Goal: Transaction & Acquisition: Book appointment/travel/reservation

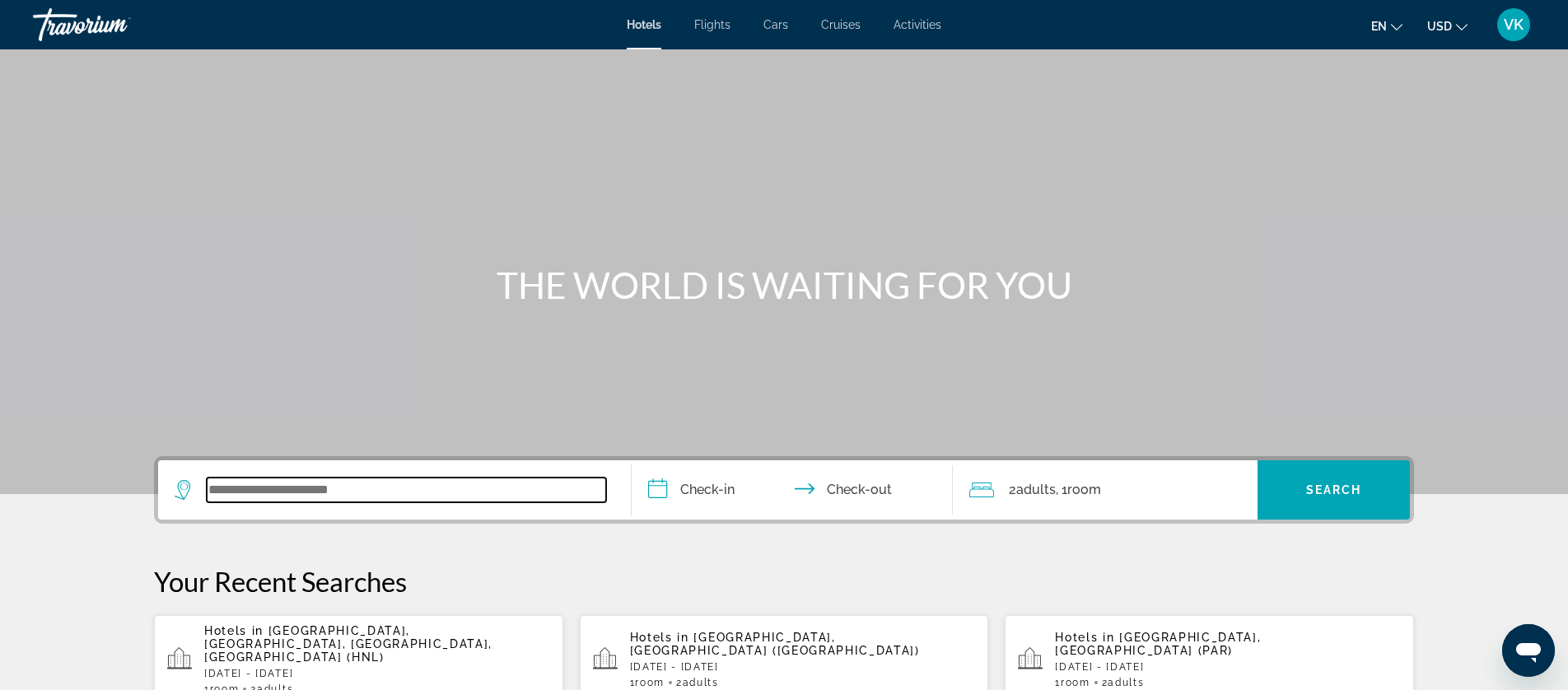
click at [258, 491] on input "Search widget" at bounding box center [407, 489] width 400 height 25
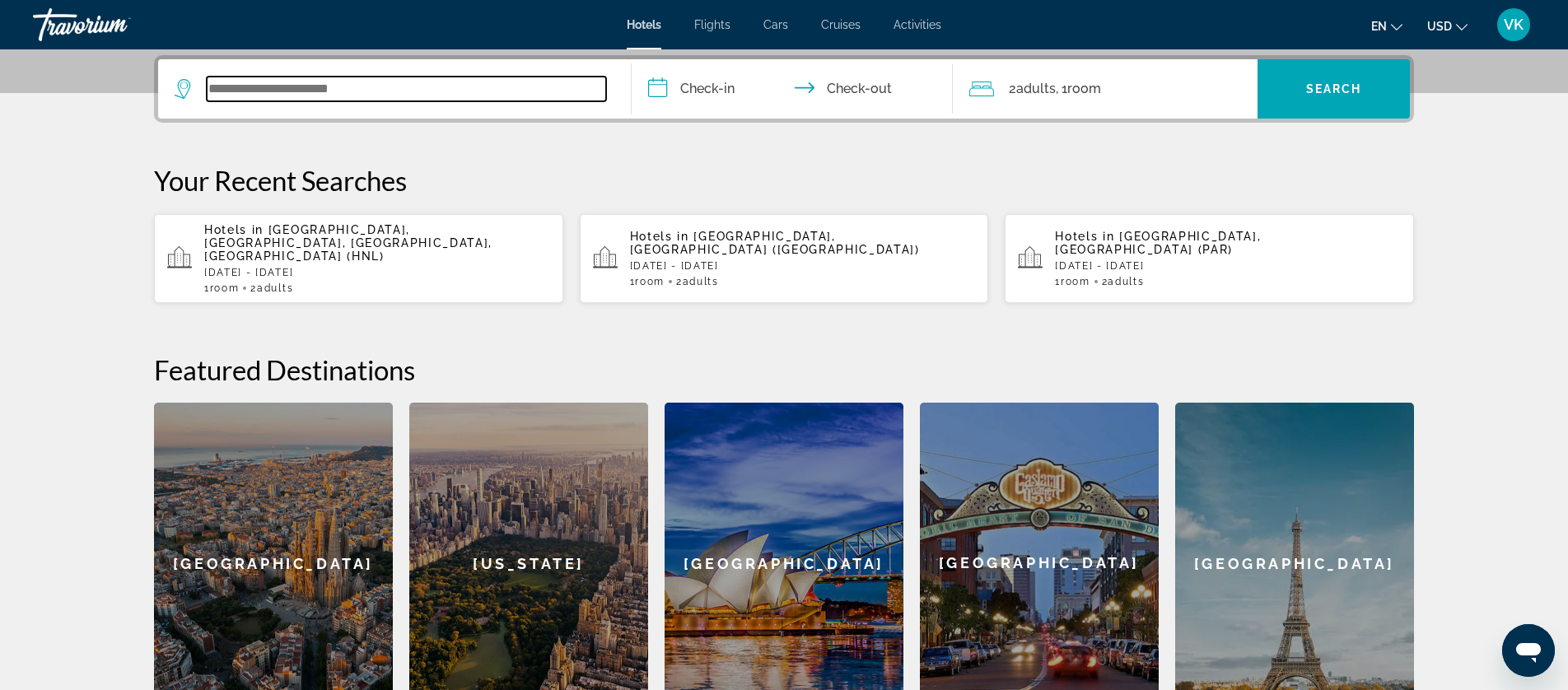
scroll to position [403, 0]
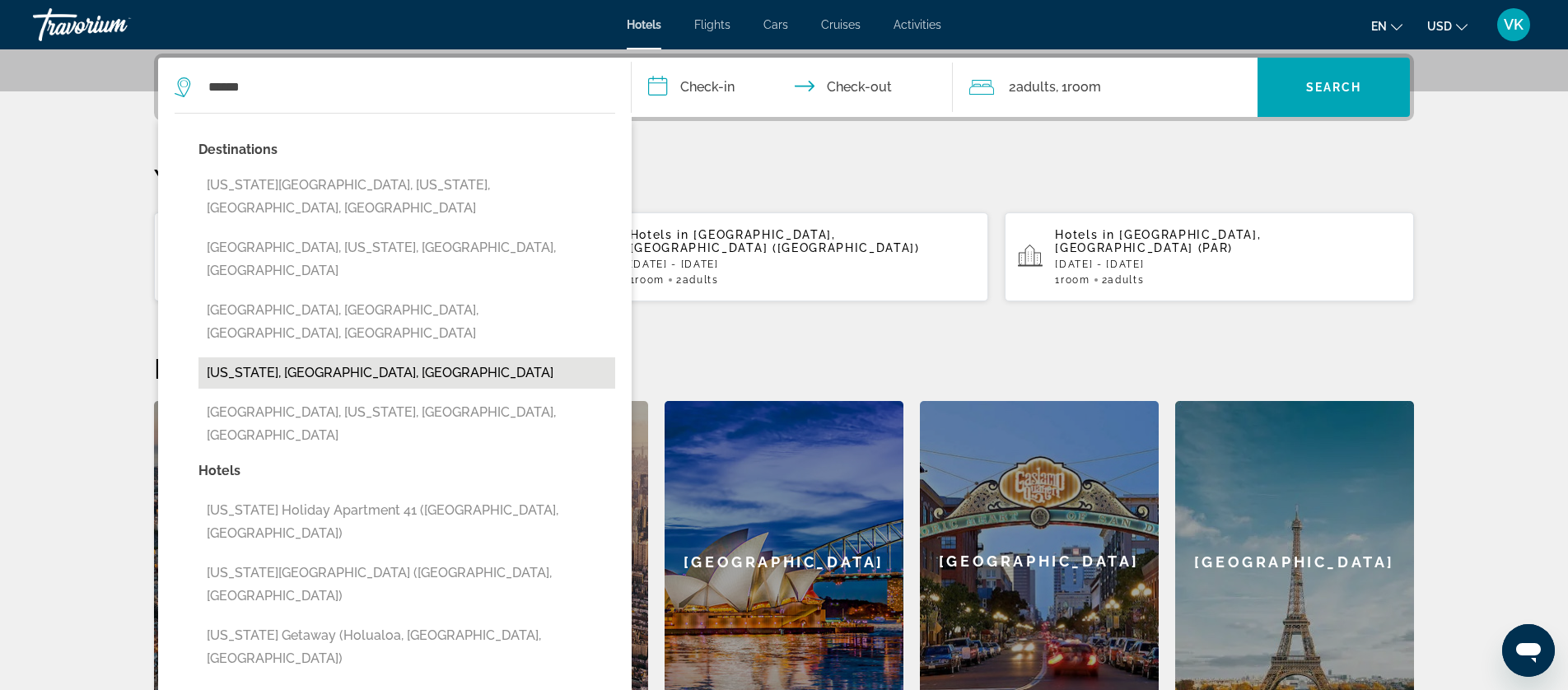
click at [296, 357] on button "[US_STATE], [GEOGRAPHIC_DATA], [GEOGRAPHIC_DATA]" at bounding box center [407, 373] width 417 height 31
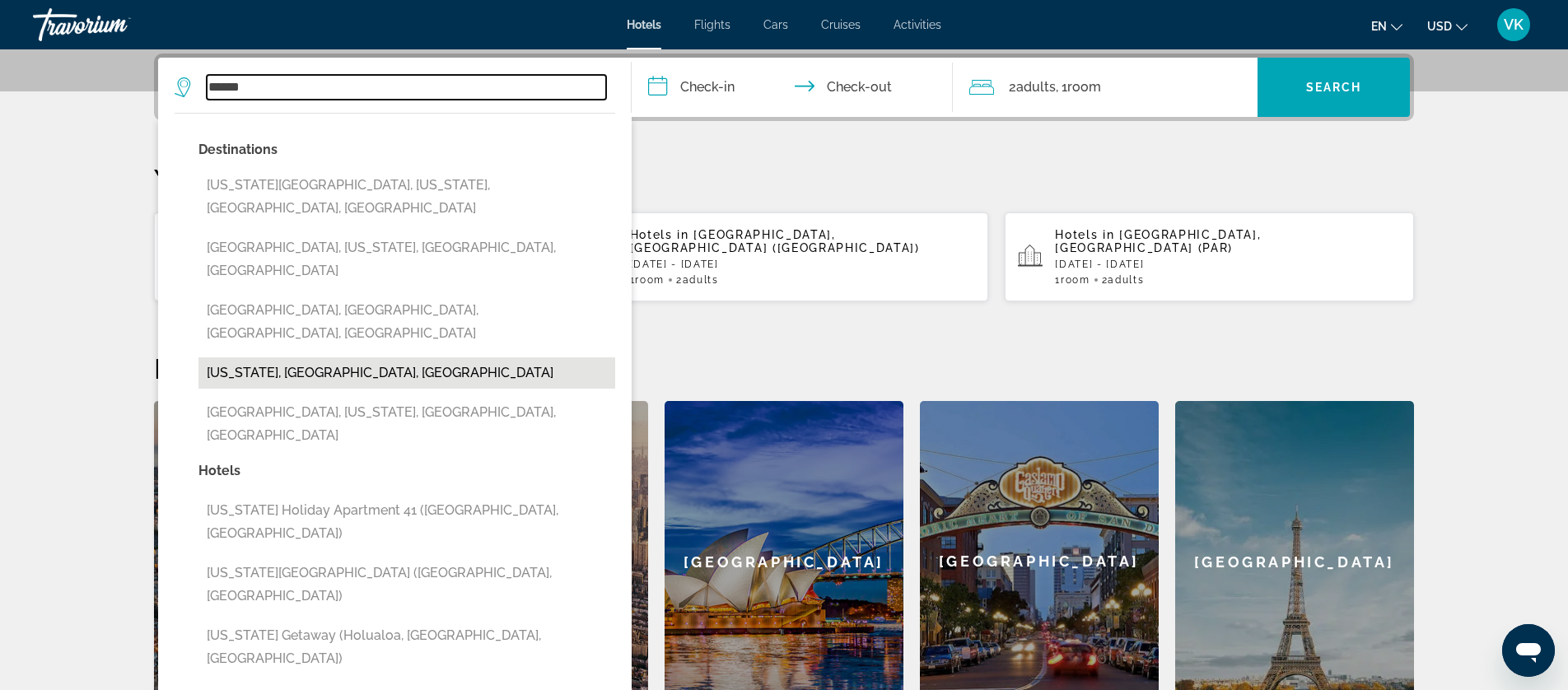
type input "**********"
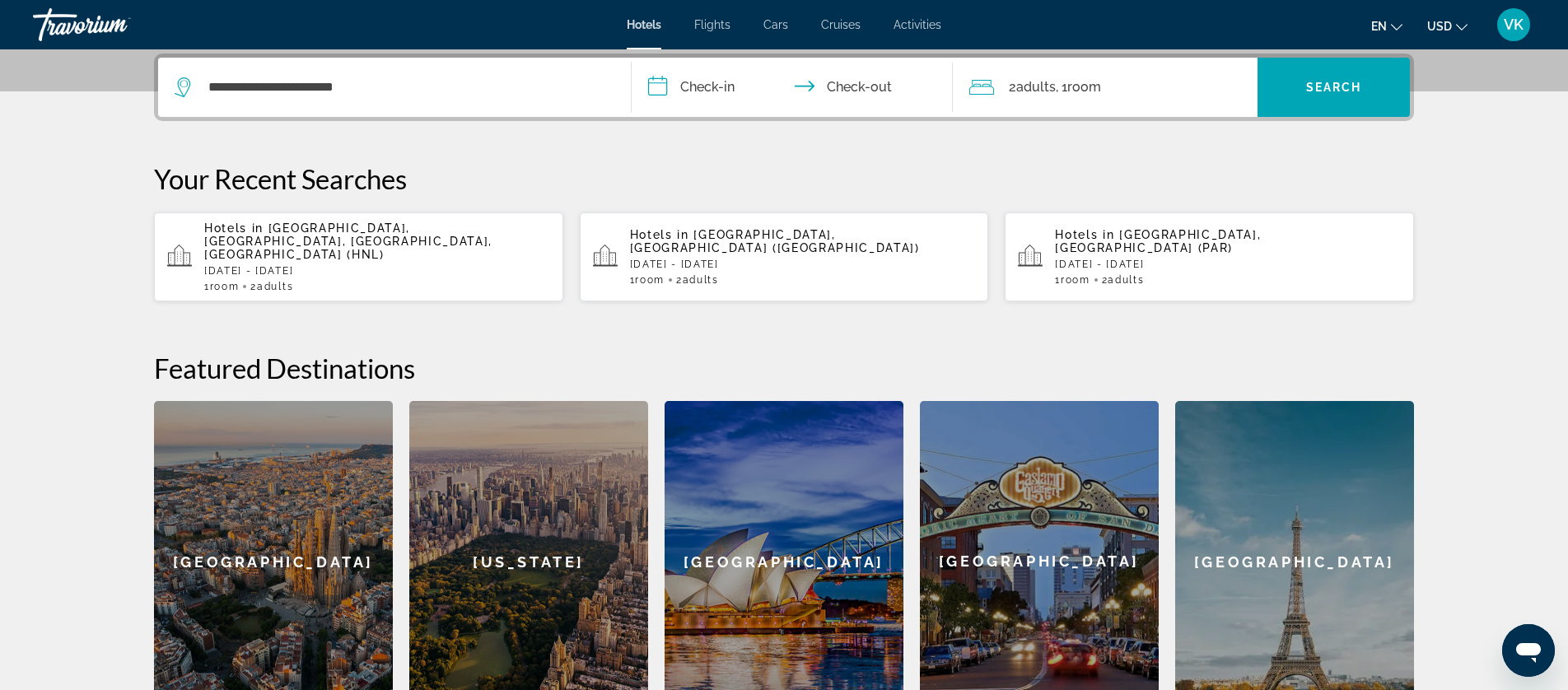
click at [711, 93] on input "**********" at bounding box center [795, 90] width 328 height 64
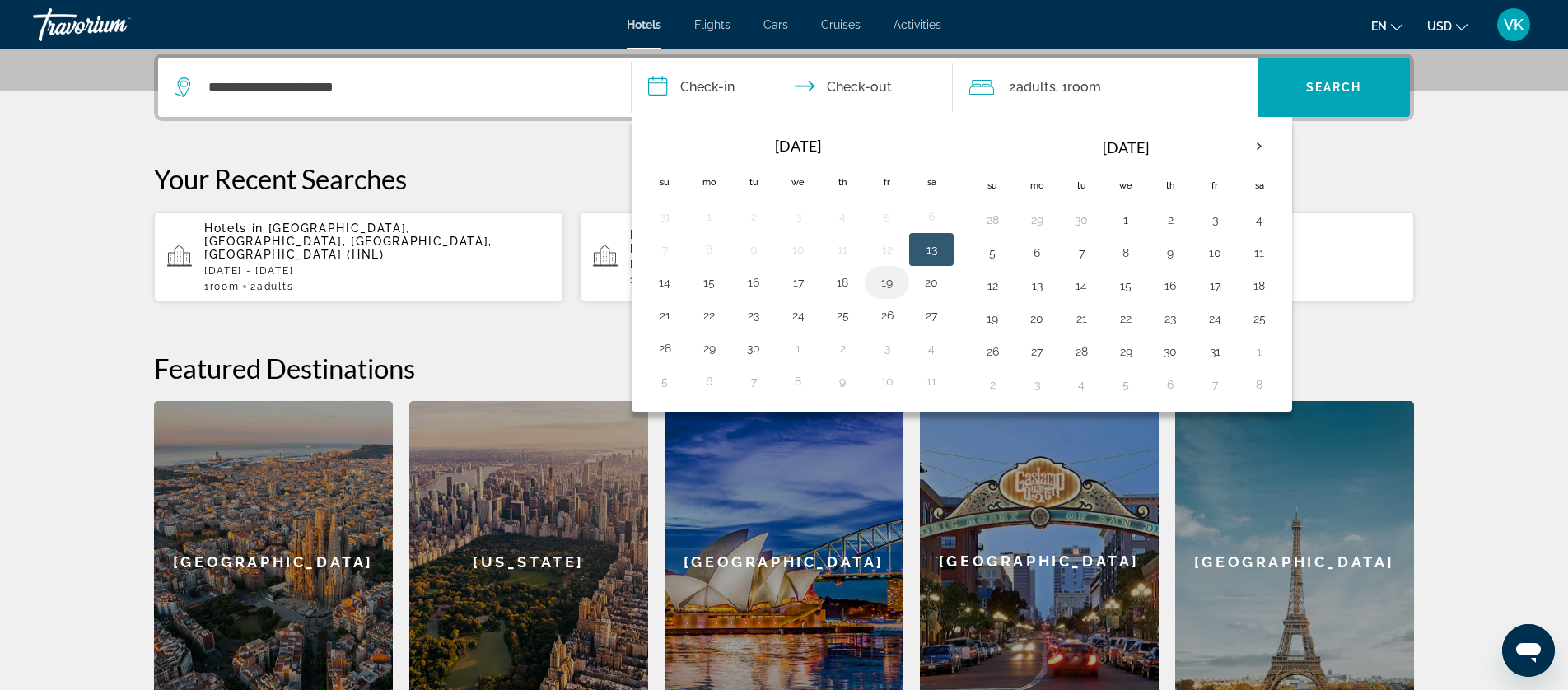
click at [888, 282] on button "19" at bounding box center [886, 282] width 27 height 23
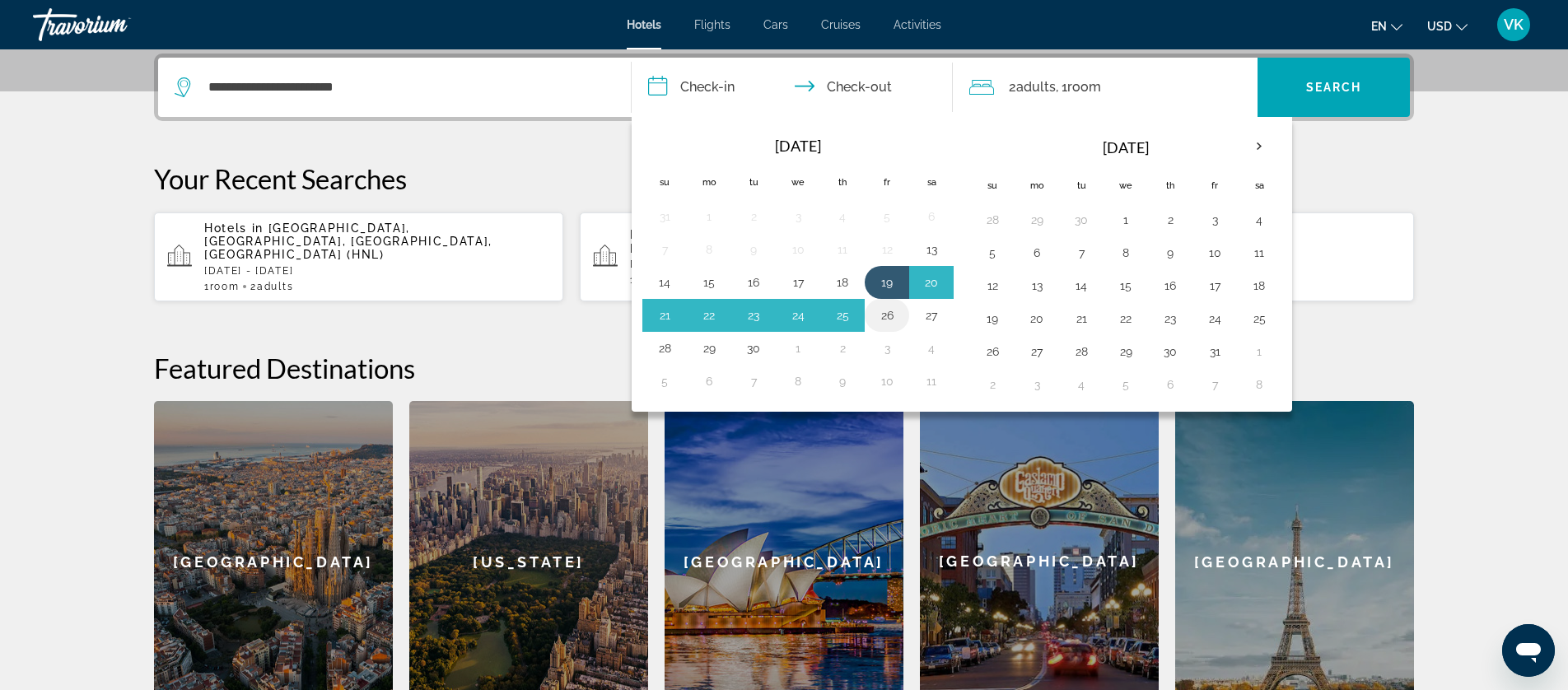
click at [887, 314] on button "26" at bounding box center [886, 315] width 27 height 23
type input "**********"
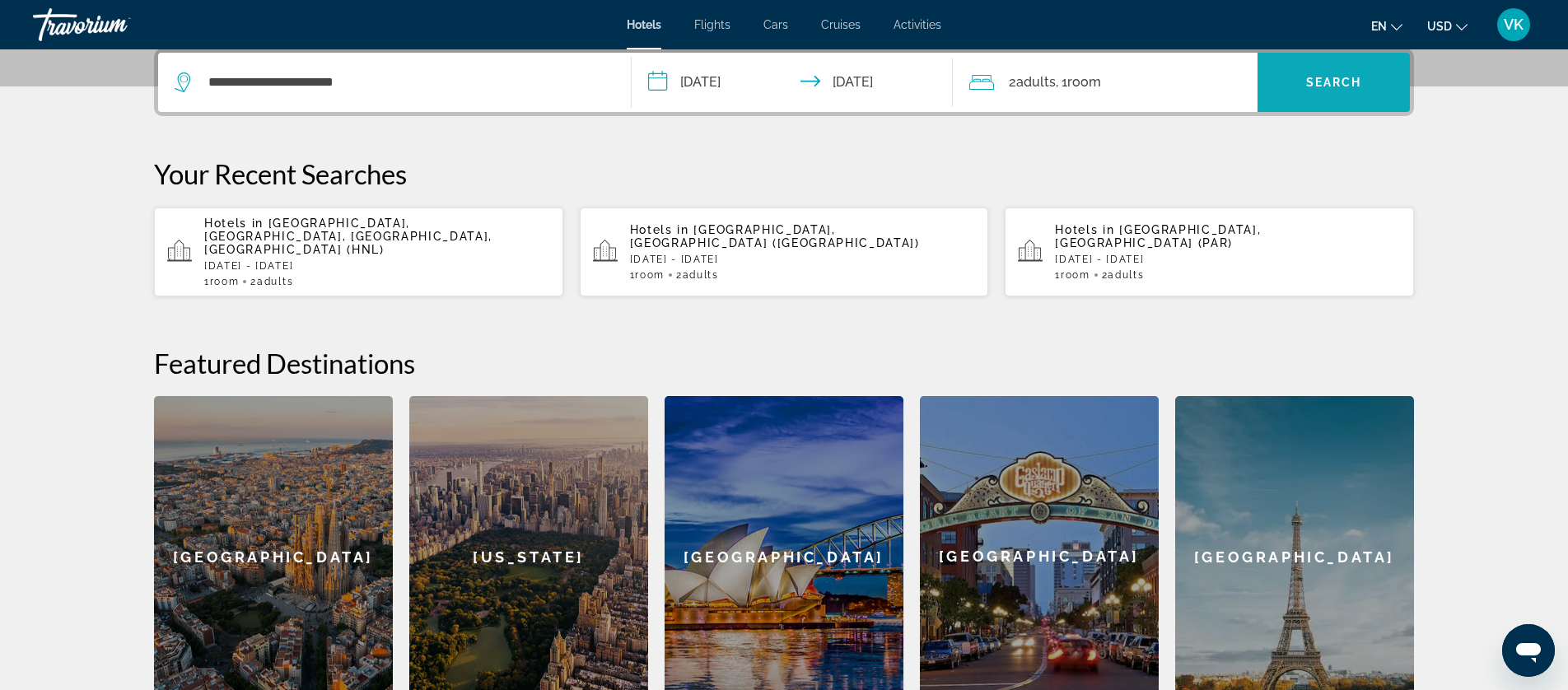
scroll to position [409, 0]
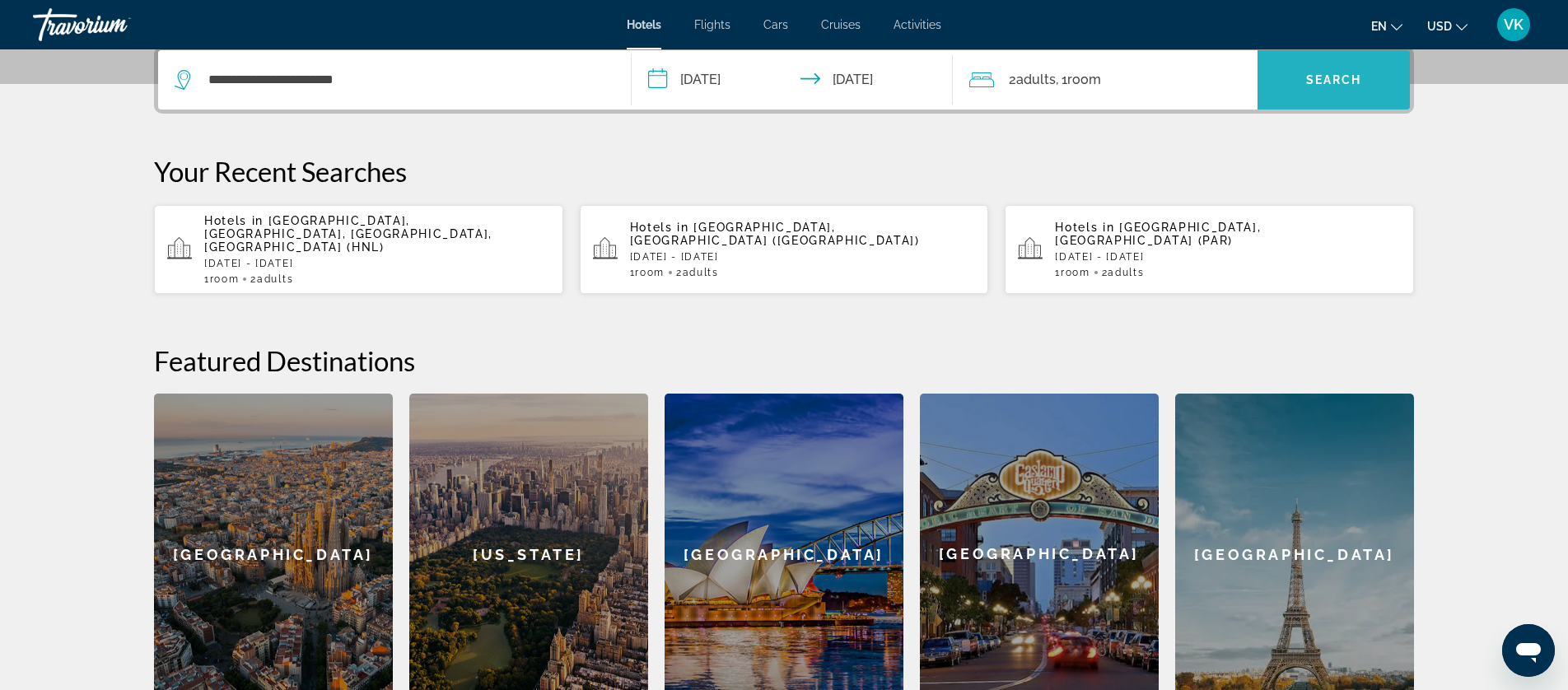
click at [1339, 80] on span "Search" at bounding box center [1334, 79] width 56 height 13
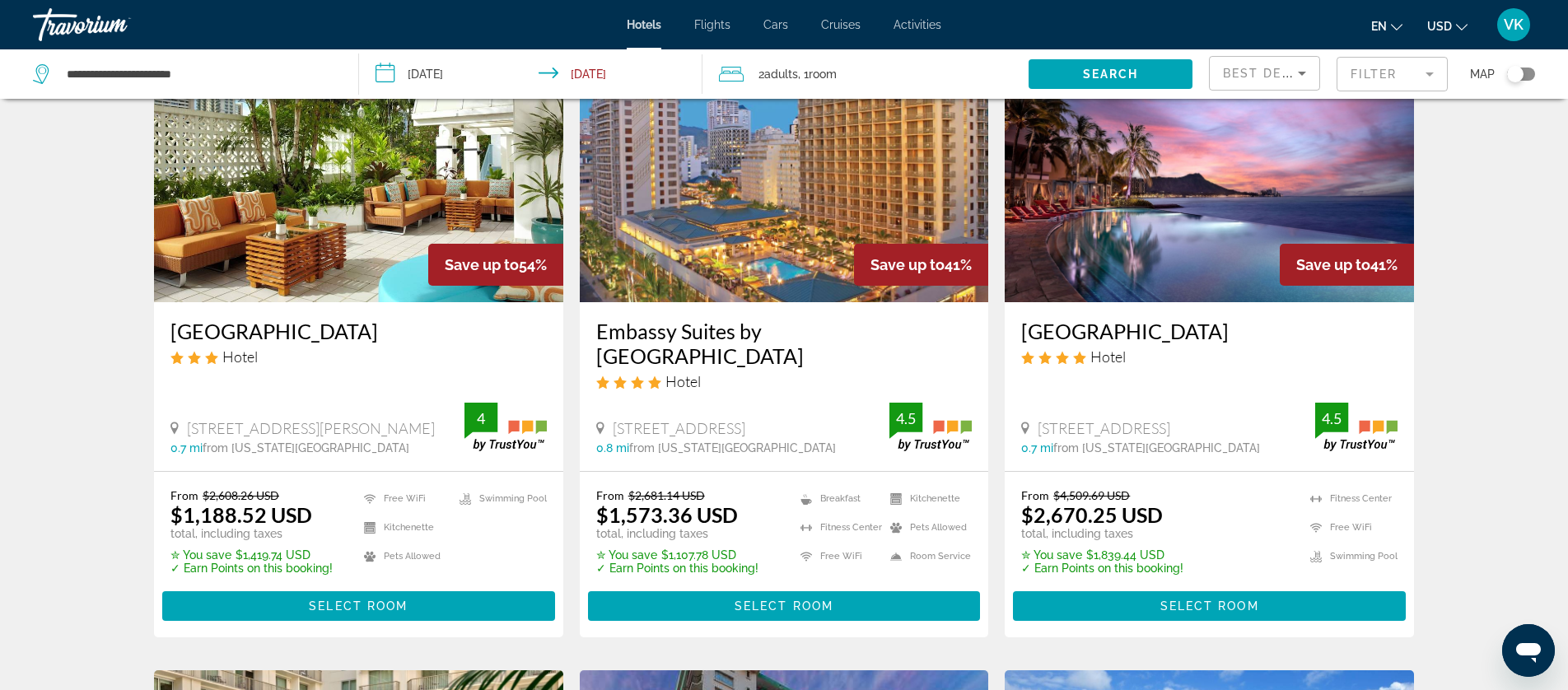
scroll to position [124, 0]
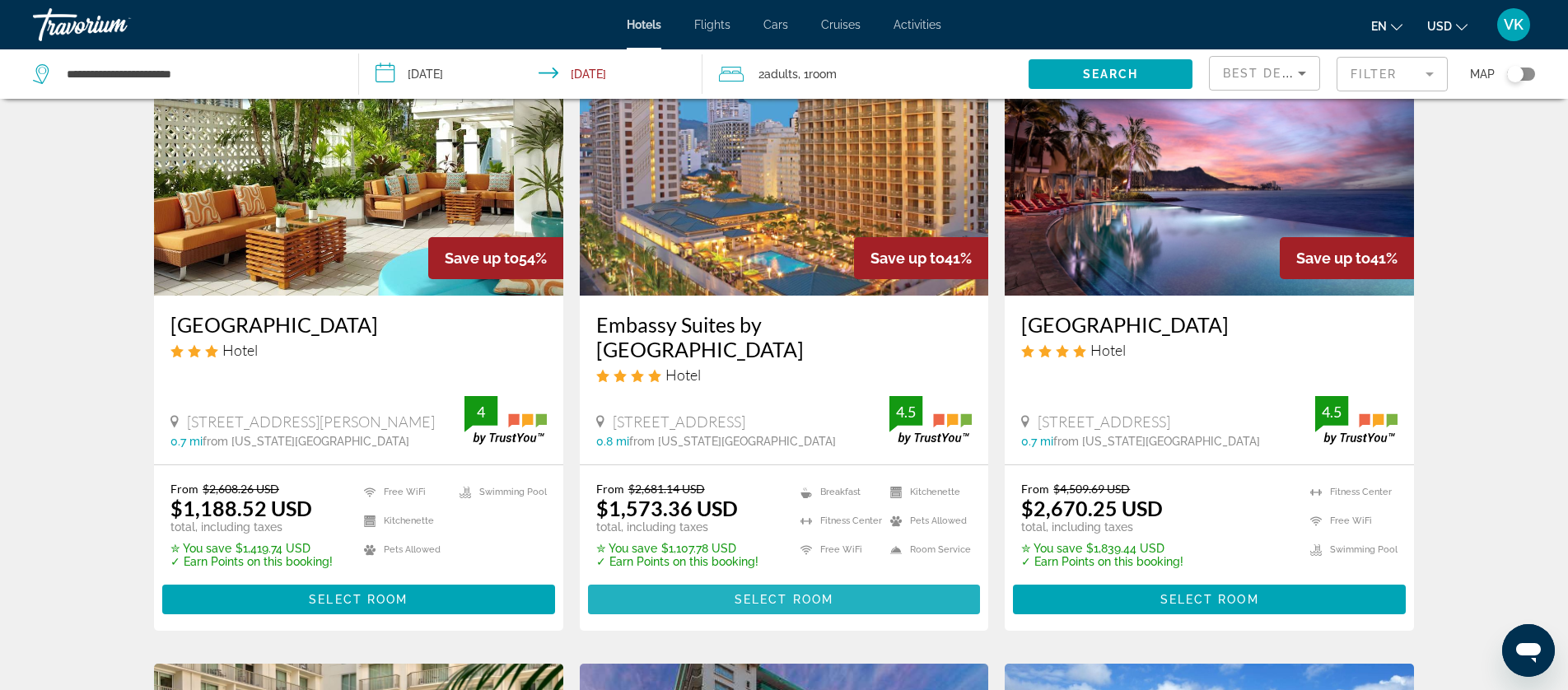
click at [777, 598] on span "Select Room" at bounding box center [784, 598] width 98 height 13
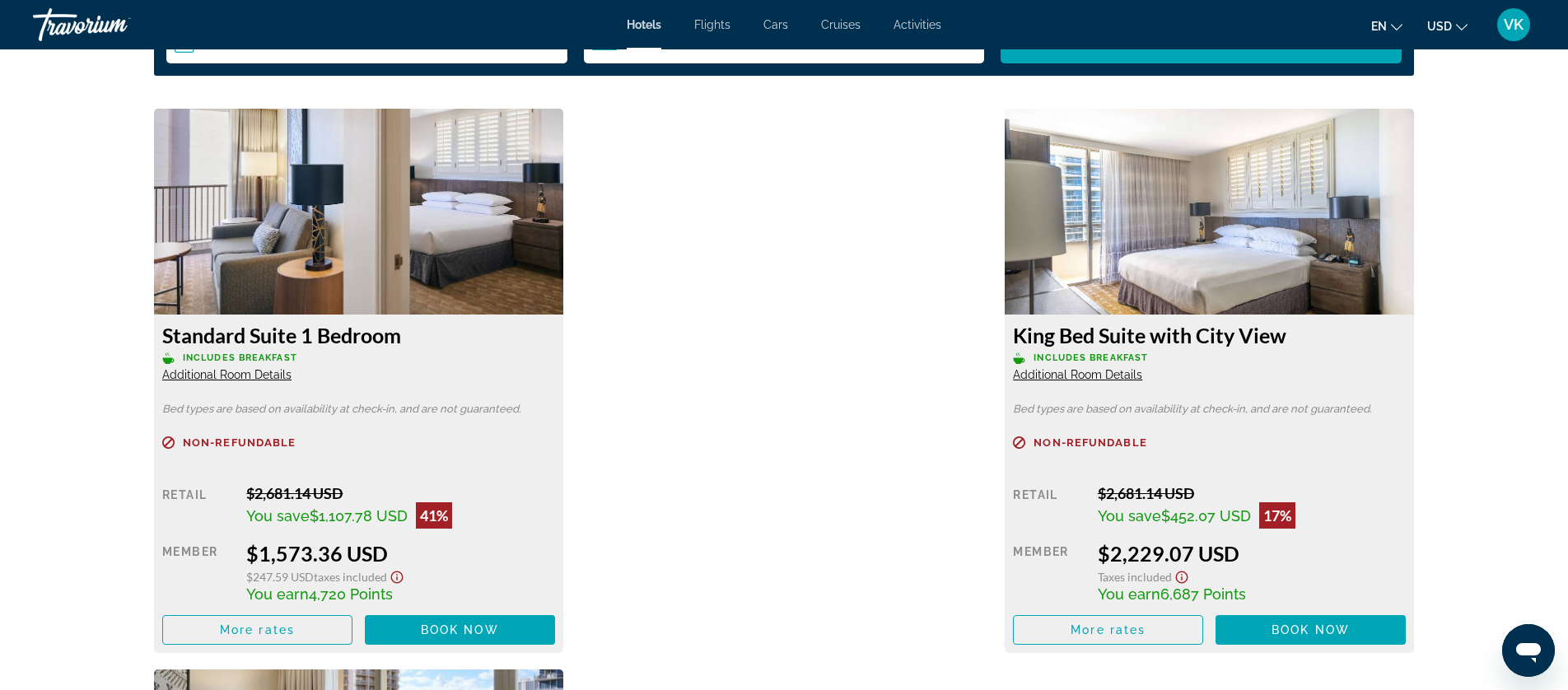
scroll to position [2237, 0]
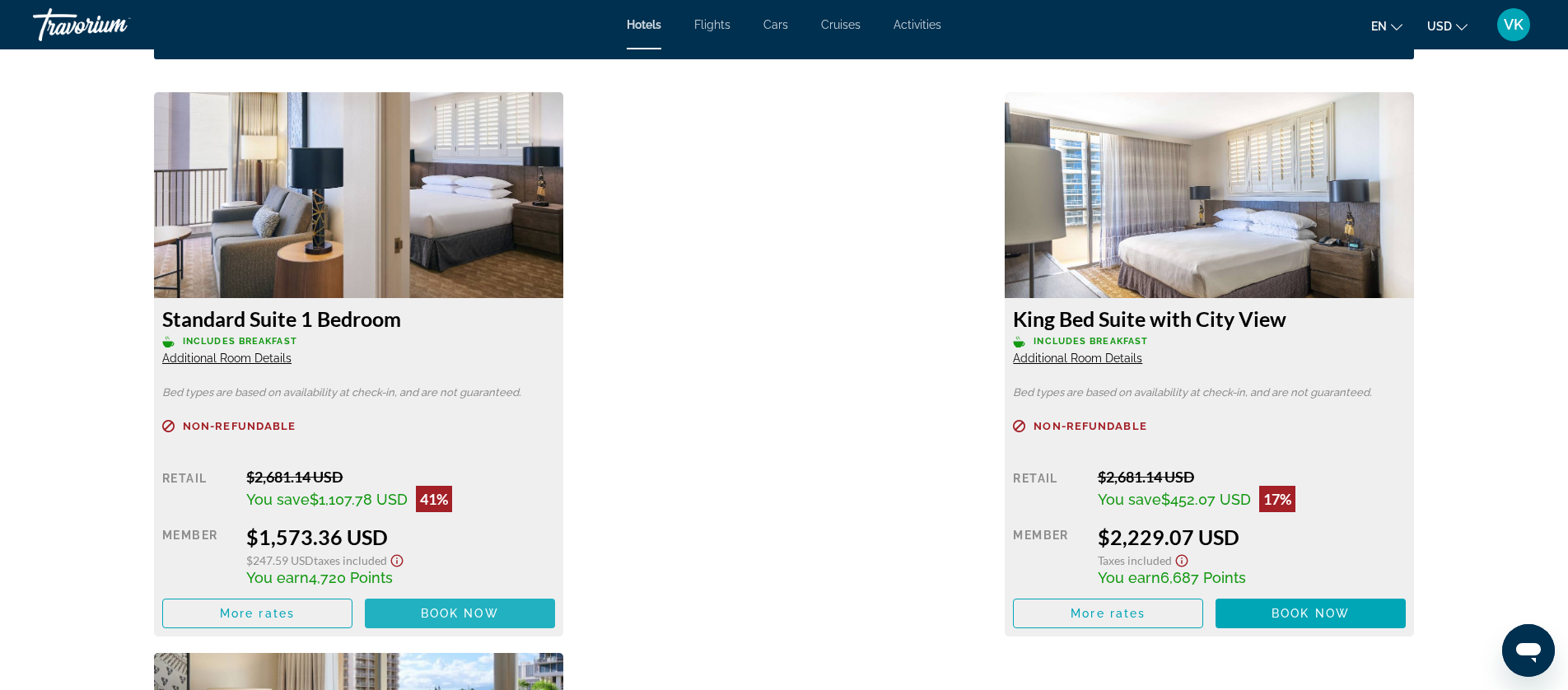
click at [467, 610] on span "Book now" at bounding box center [459, 612] width 78 height 13
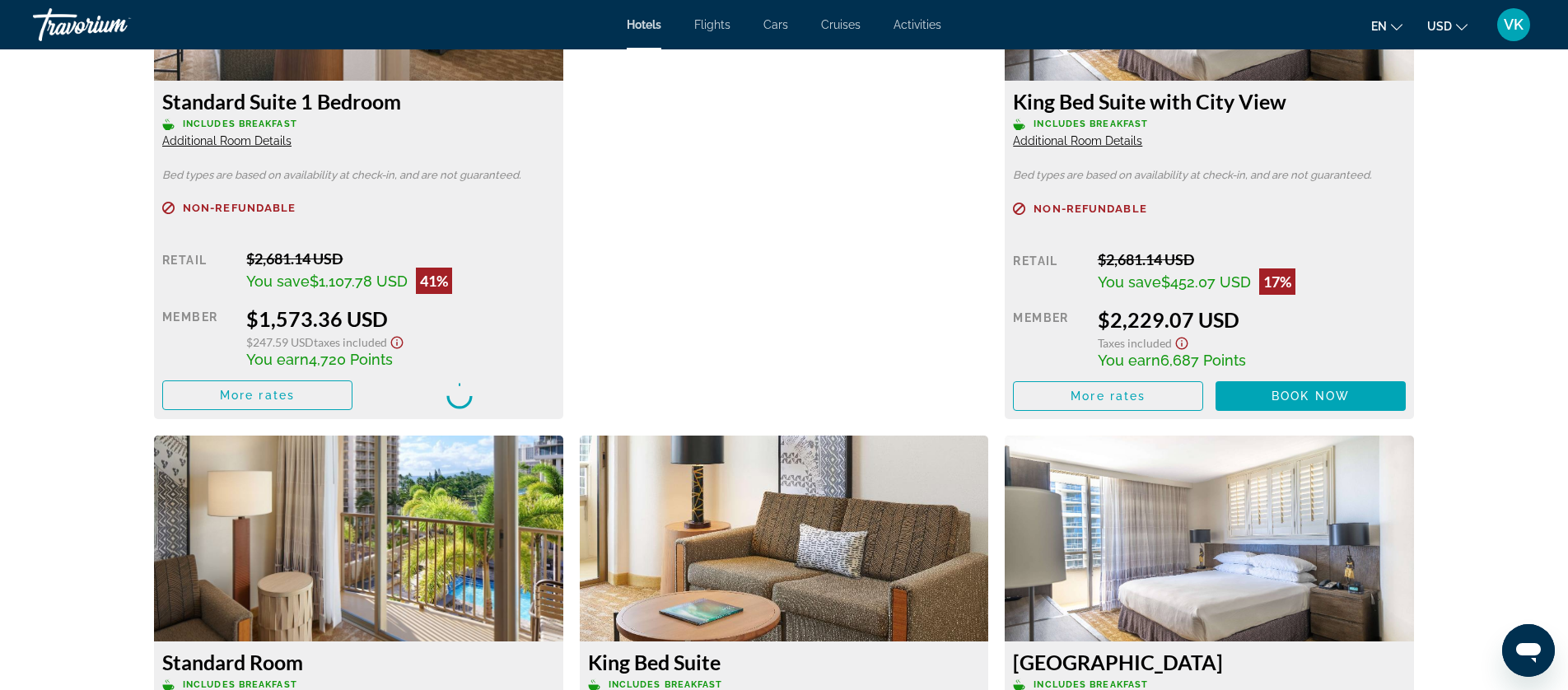
scroll to position [2458, 0]
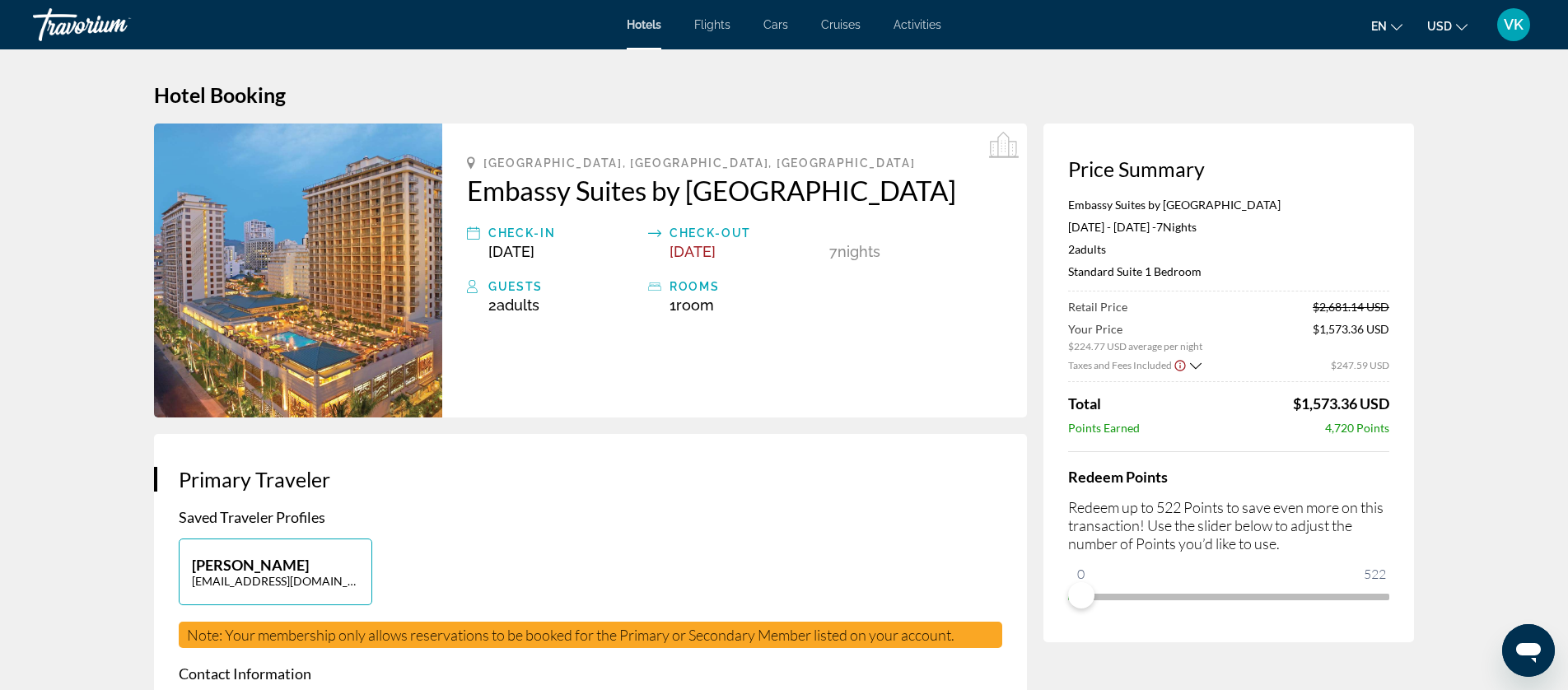
scroll to position [3, 0]
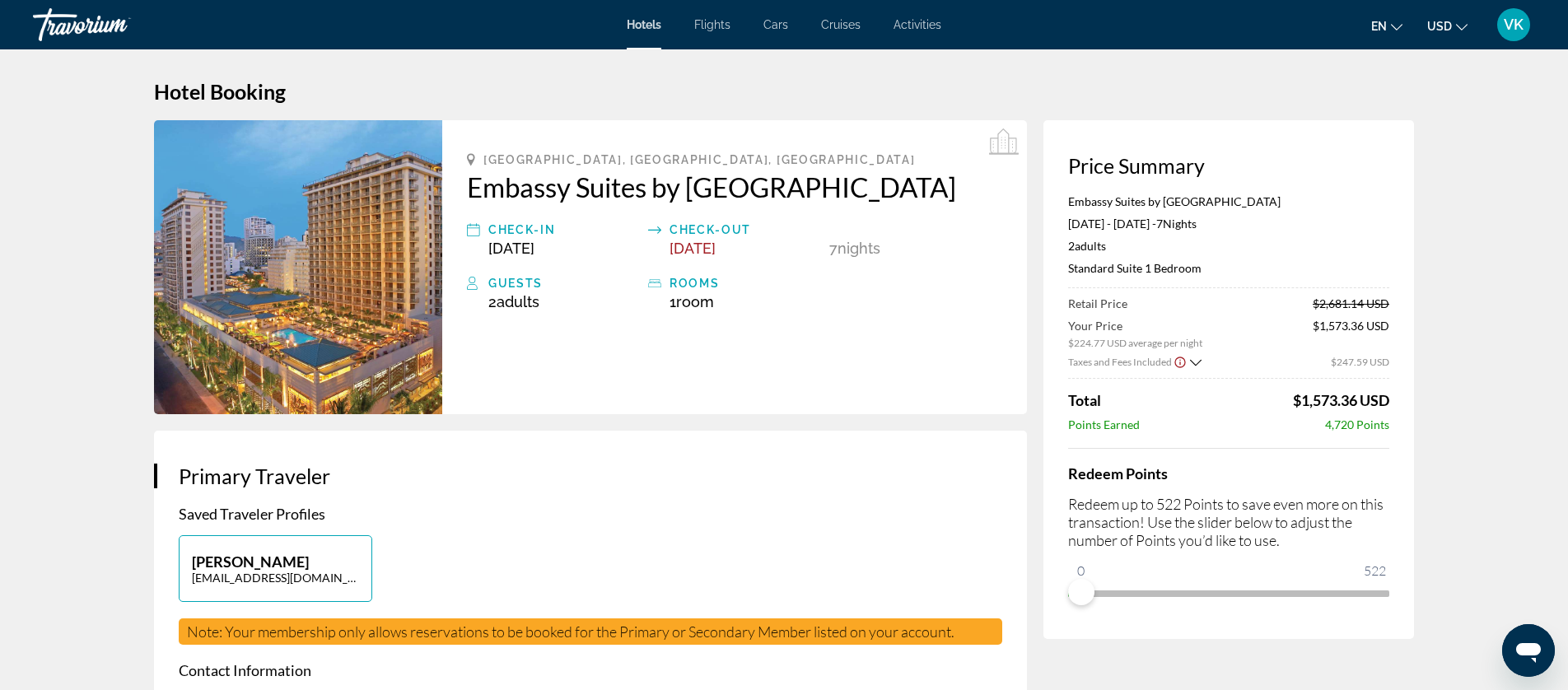
click at [1533, 654] on icon "Open messaging window" at bounding box center [1528, 653] width 25 height 20
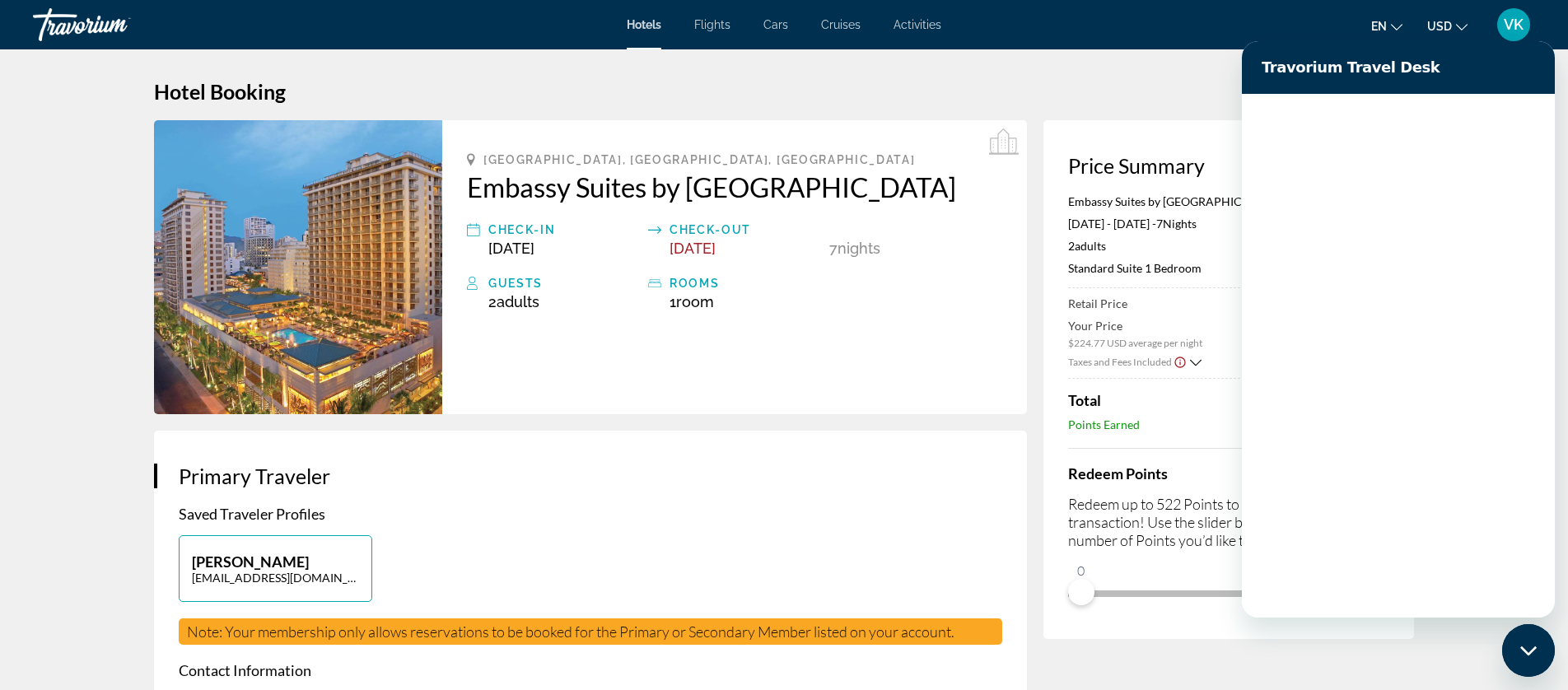
scroll to position [0, 0]
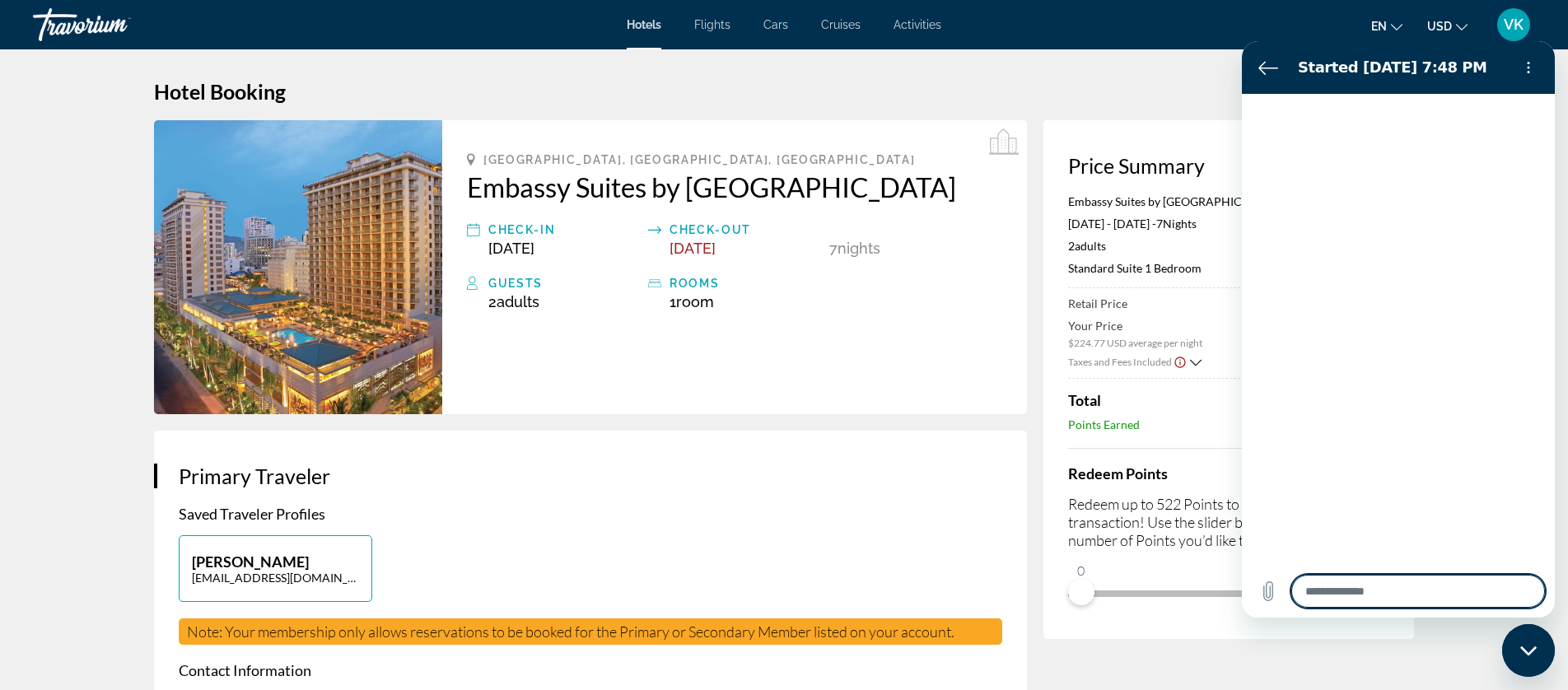
type textarea "*"
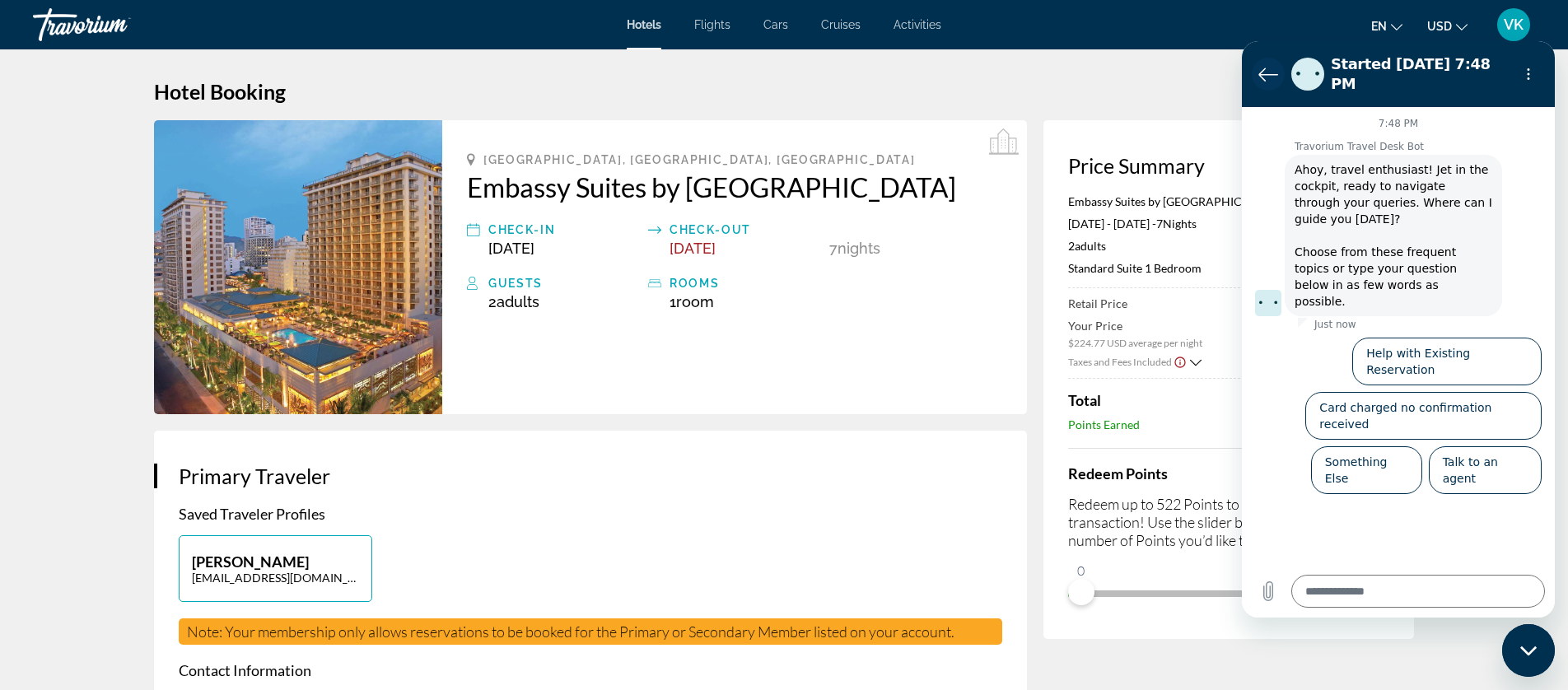
click at [1262, 68] on icon "Back to the conversation list" at bounding box center [1268, 74] width 18 height 13
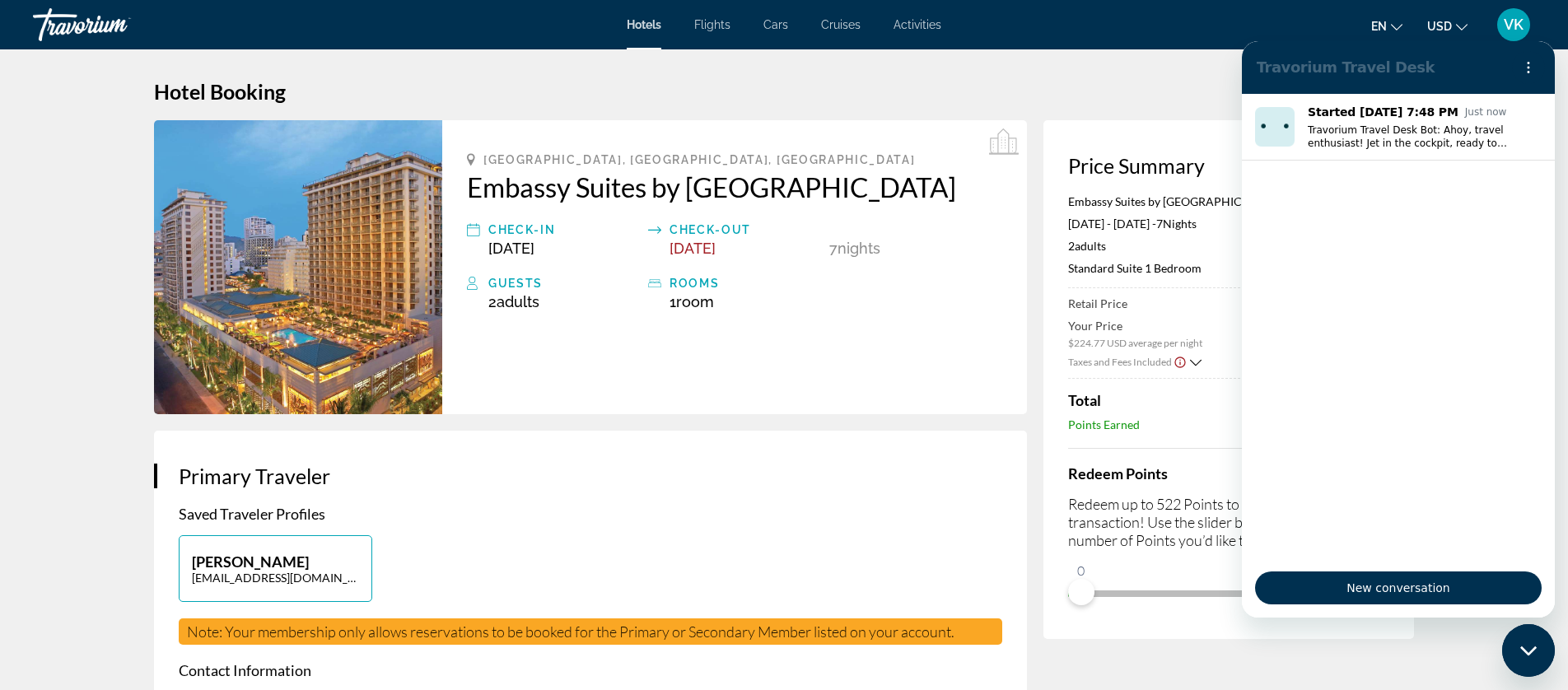
click at [1528, 646] on icon "Close messaging window" at bounding box center [1529, 651] width 18 height 11
